Goal: Task Accomplishment & Management: Manage account settings

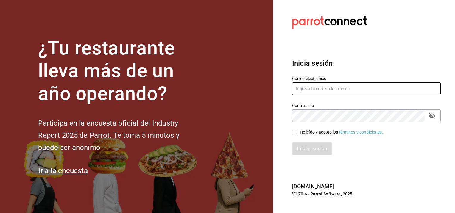
type input "[EMAIL_ADDRESS][DOMAIN_NAME]"
click at [294, 133] on input "He leído y acepto los Términos y condiciones." at bounding box center [294, 132] width 5 height 5
checkbox input "true"
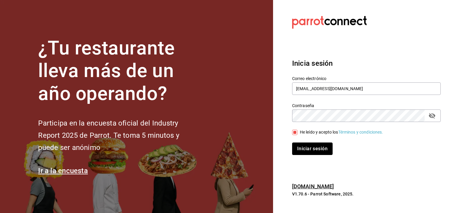
click at [312, 150] on button "Iniciar sesión" at bounding box center [312, 149] width 41 height 13
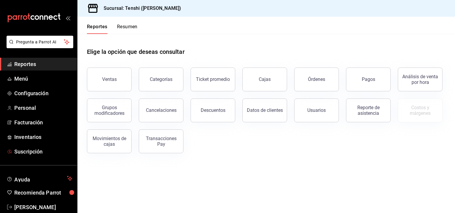
click at [20, 151] on span "Suscripción" at bounding box center [43, 152] width 58 height 8
